Goal: Check status: Check status

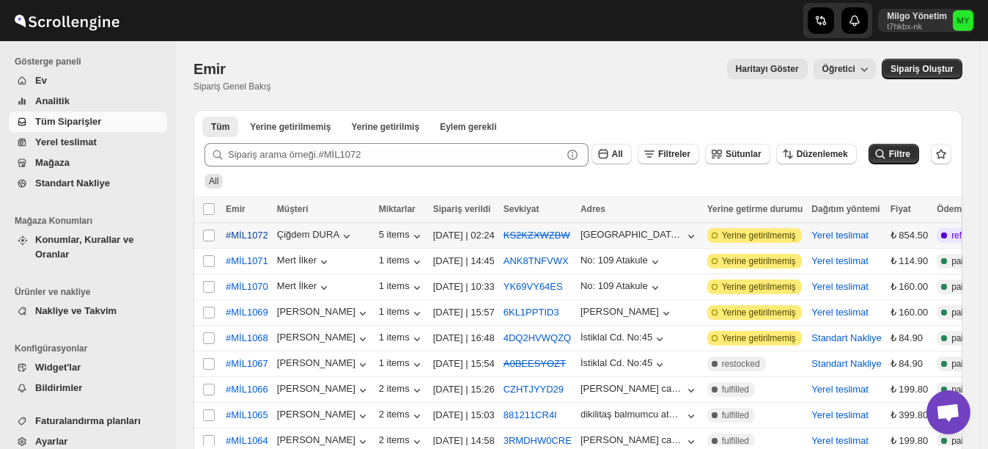
click at [251, 229] on span "#MİL1072" at bounding box center [247, 235] width 43 height 15
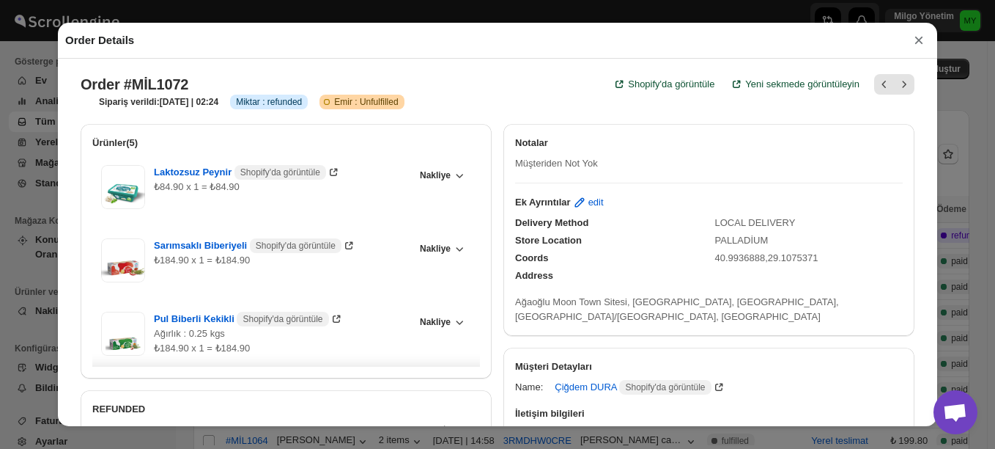
click at [918, 45] on button "×" at bounding box center [919, 40] width 22 height 21
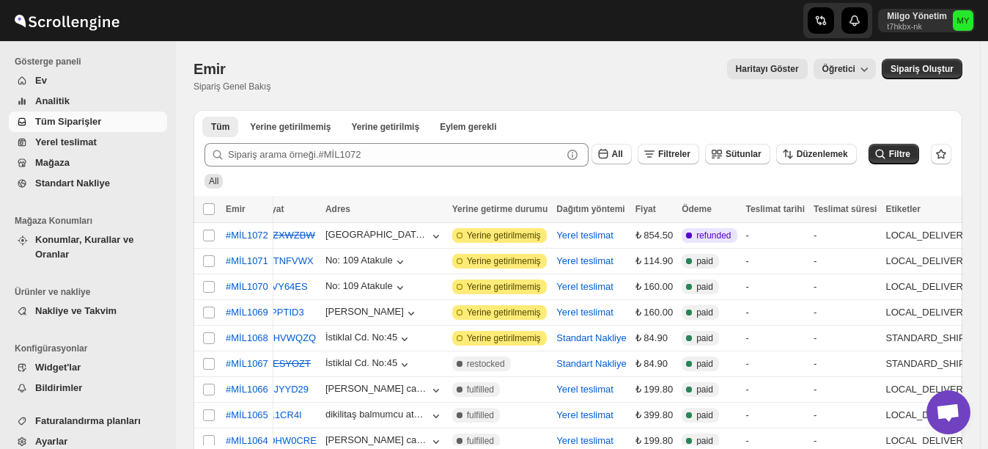
scroll to position [0, 56]
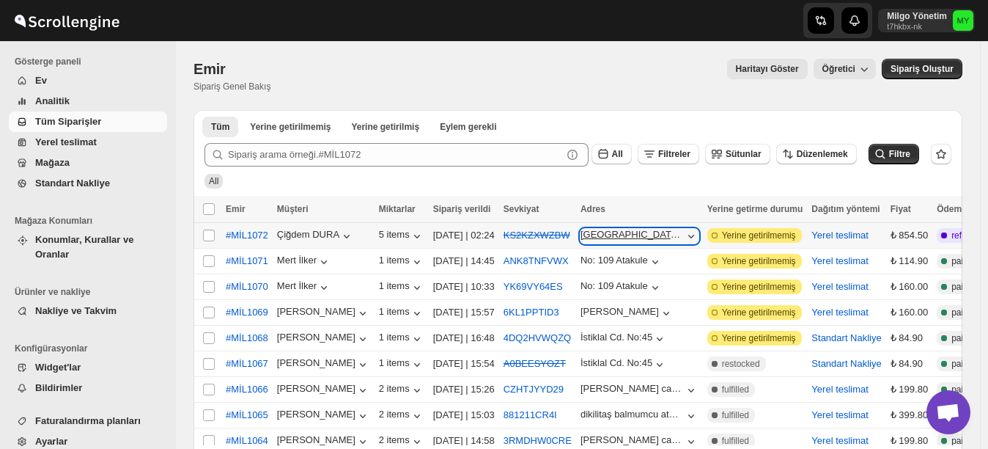
click at [689, 233] on icon "button" at bounding box center [691, 236] width 15 height 15
click at [692, 233] on icon "button" at bounding box center [691, 236] width 15 height 15
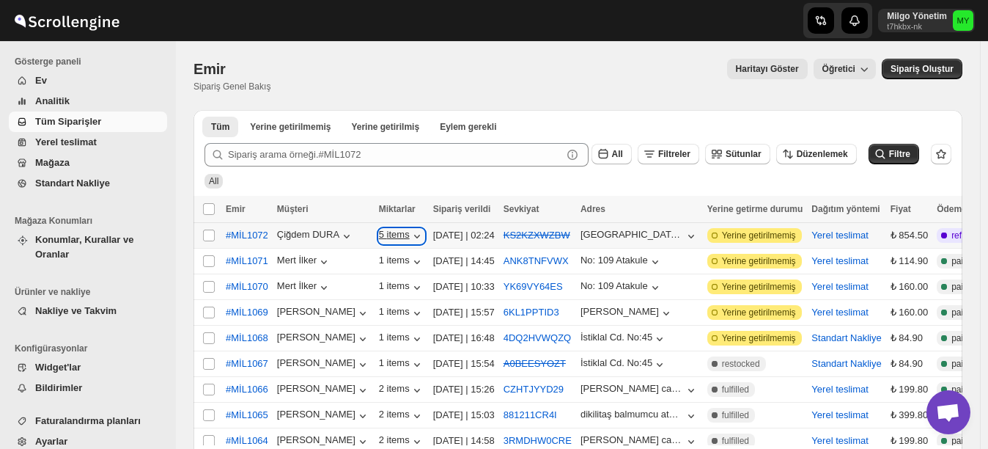
click at [410, 237] on icon "button" at bounding box center [417, 236] width 15 height 15
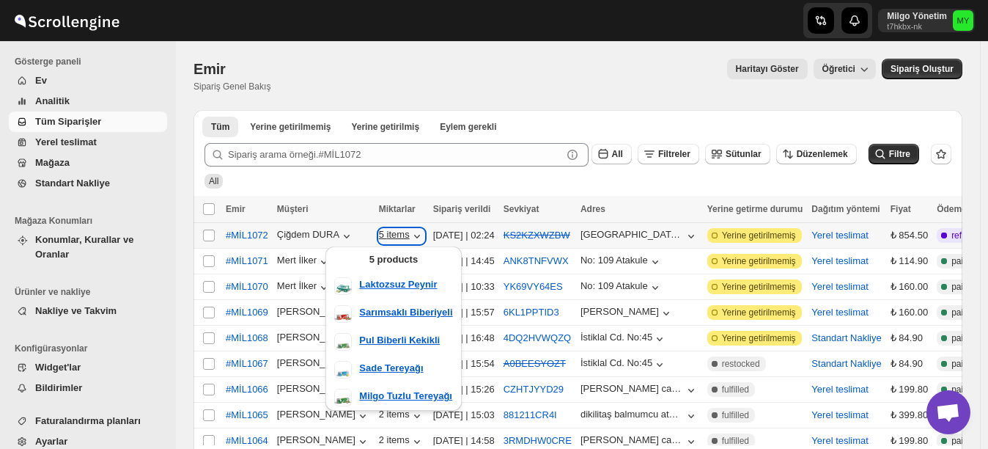
click at [410, 237] on icon "button" at bounding box center [417, 236] width 15 height 15
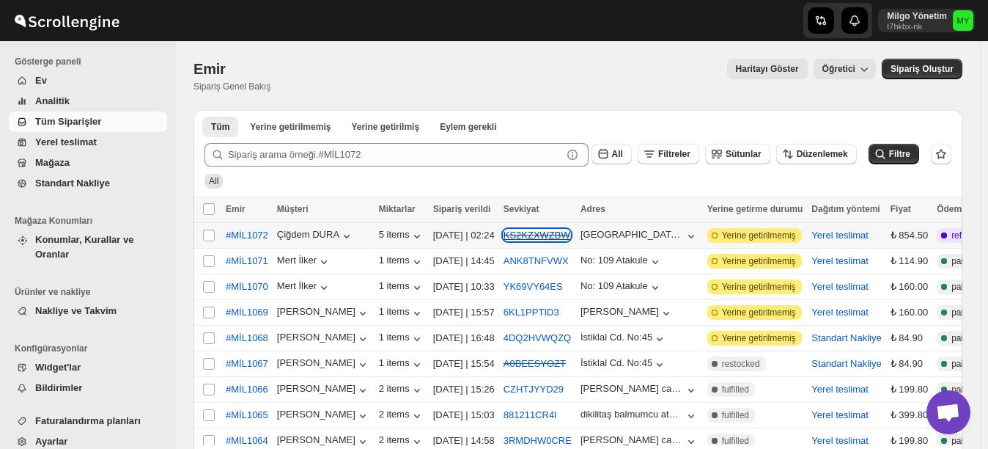
click at [551, 234] on s "KS2KZXWZBW" at bounding box center [536, 234] width 67 height 11
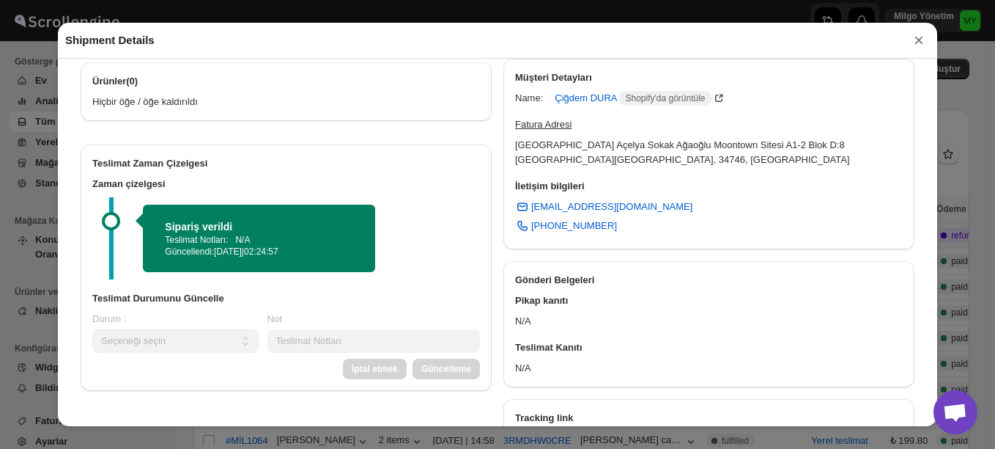
click at [918, 43] on button "×" at bounding box center [919, 40] width 22 height 21
